Goal: Task Accomplishment & Management: Complete application form

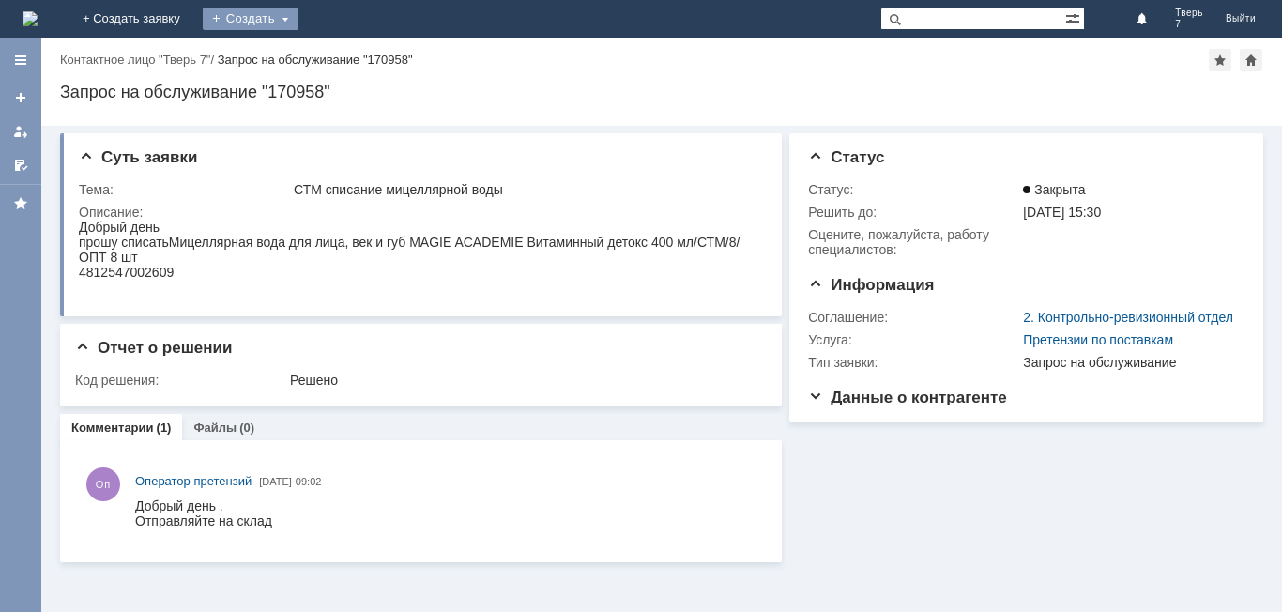
click at [298, 22] on div "Создать" at bounding box center [251, 19] width 96 height 23
click at [349, 52] on link "Заявка" at bounding box center [277, 56] width 143 height 23
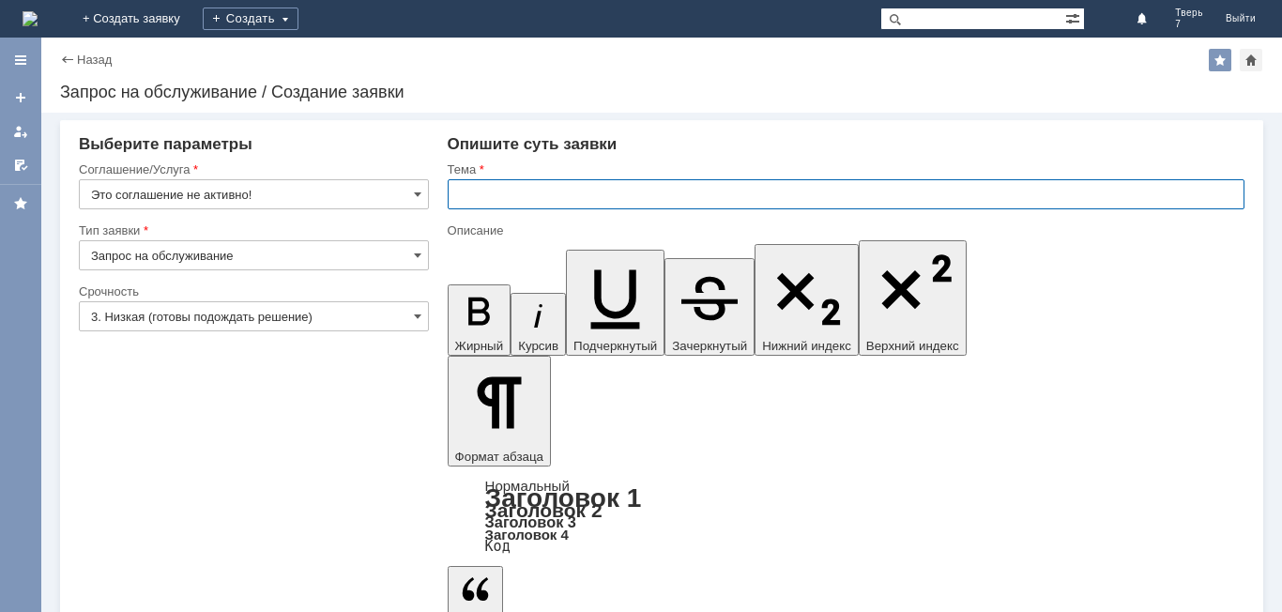
click at [466, 199] on input "text" at bounding box center [846, 194] width 797 height 30
type input "оч"
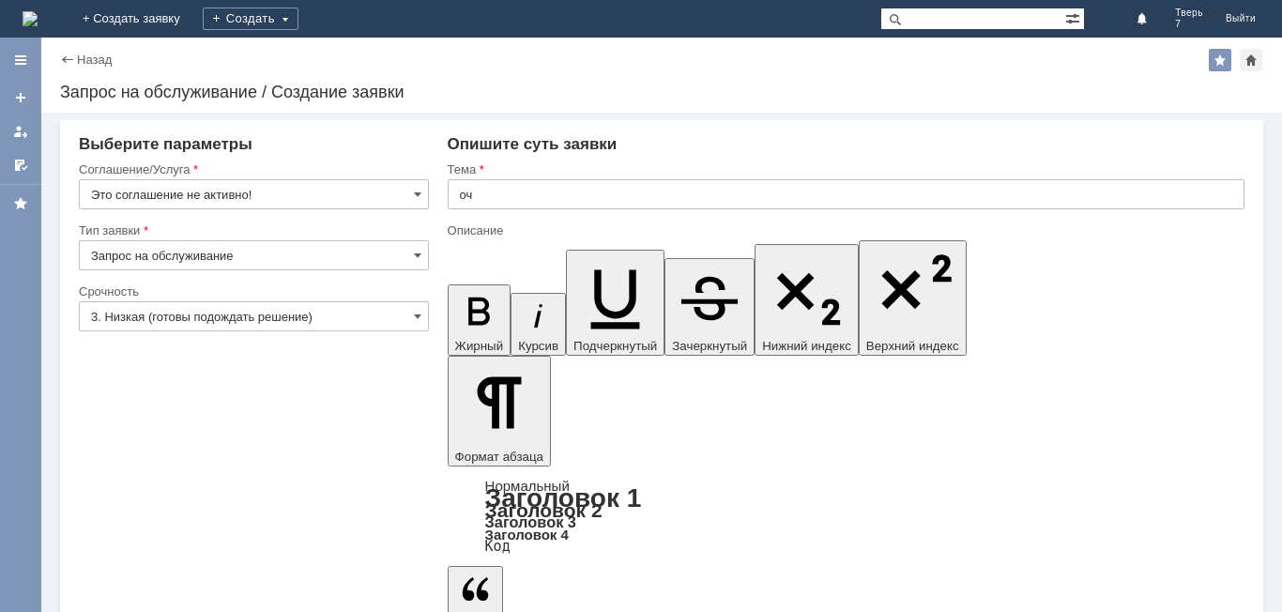
drag, startPoint x: 476, startPoint y: 5160, endPoint x: 903, endPoint y: 5436, distance: 508.4
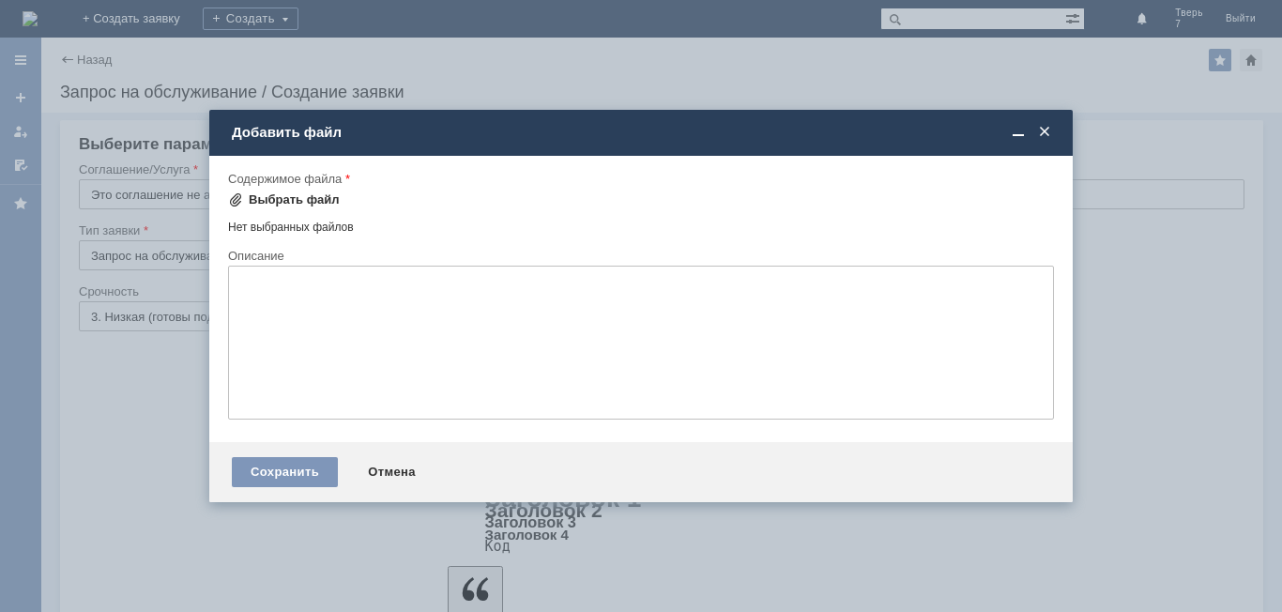
click at [281, 199] on div "Выбрать файл" at bounding box center [294, 199] width 91 height 15
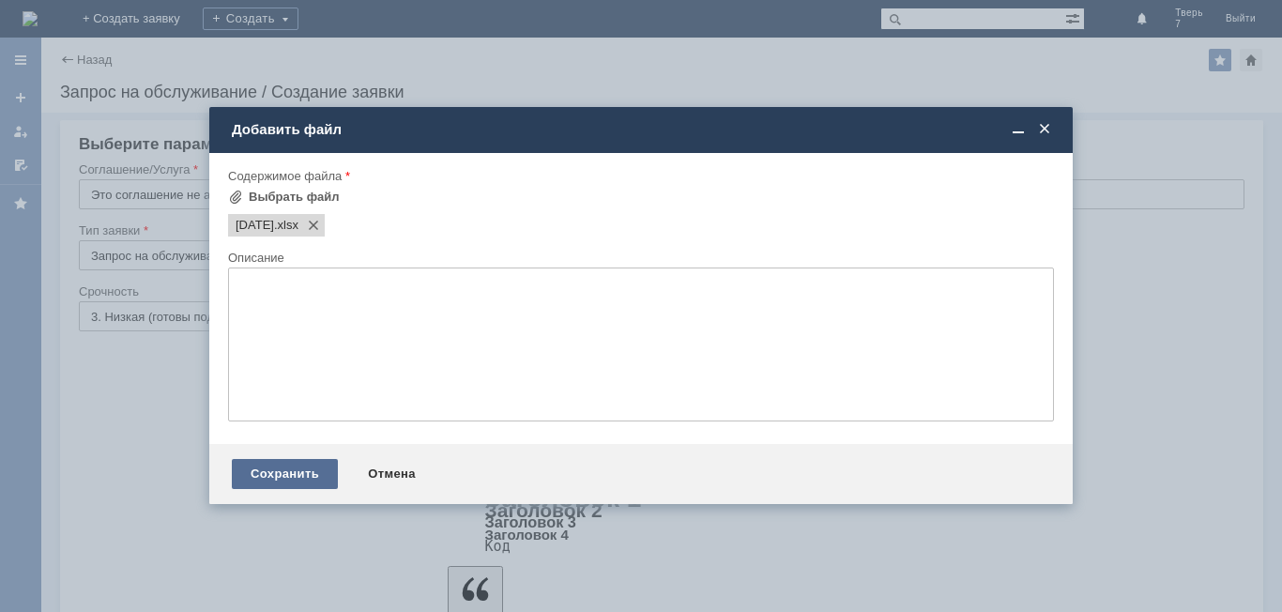
click at [275, 477] on div "Сохранить" at bounding box center [285, 474] width 106 height 30
